Goal: Use online tool/utility: Utilize a website feature to perform a specific function

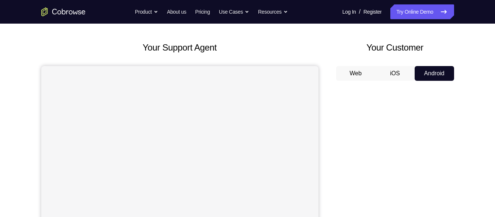
scroll to position [29, 0]
click at [428, 80] on button "Android" at bounding box center [433, 73] width 39 height 15
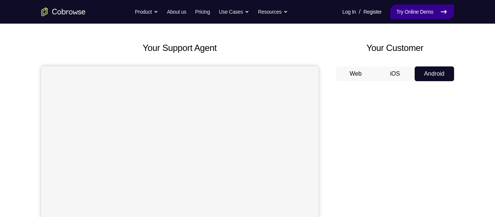
click at [416, 10] on link "Try Online Demo" at bounding box center [421, 11] width 63 height 15
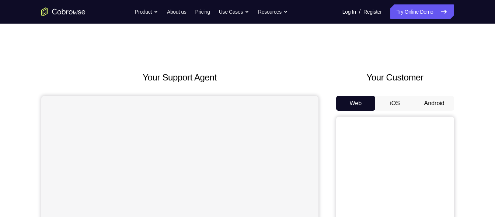
click at [452, 105] on button "Android" at bounding box center [433, 103] width 39 height 15
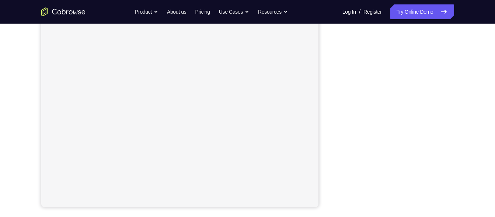
scroll to position [126, 0]
